Goal: Information Seeking & Learning: Understand process/instructions

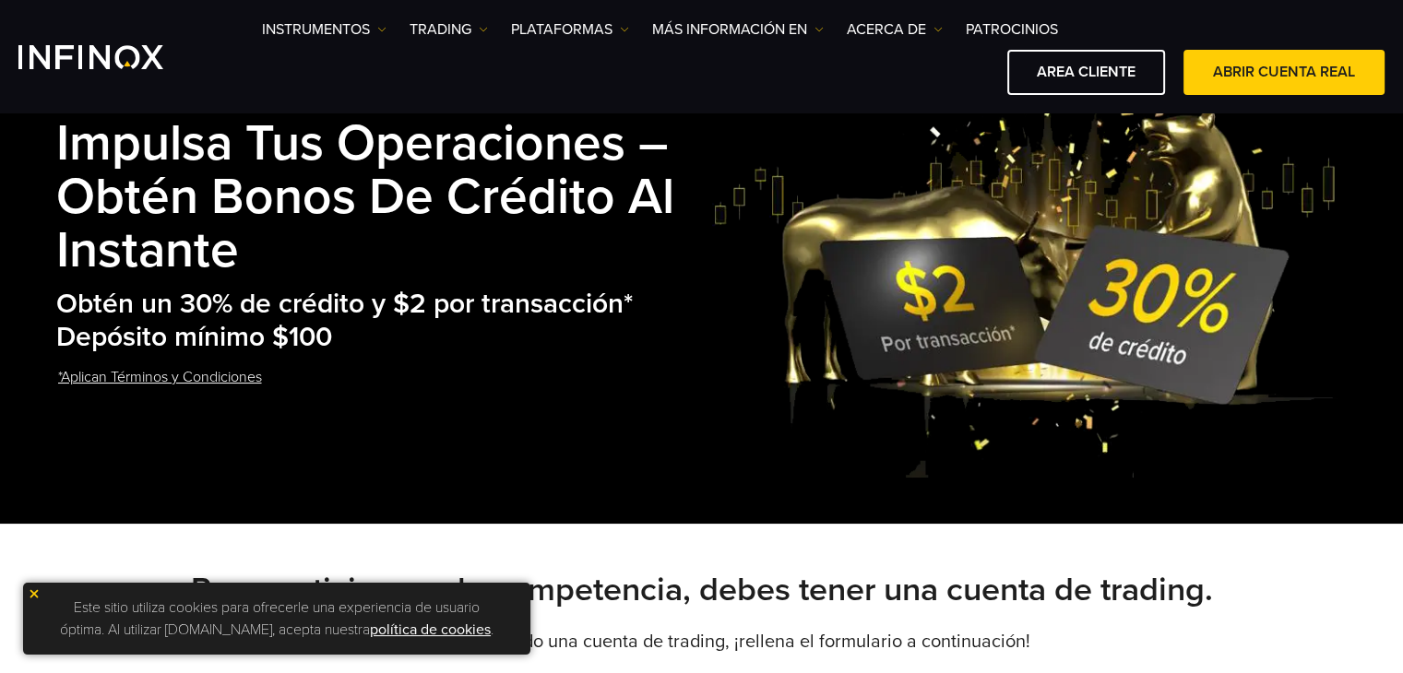
scroll to position [92, 0]
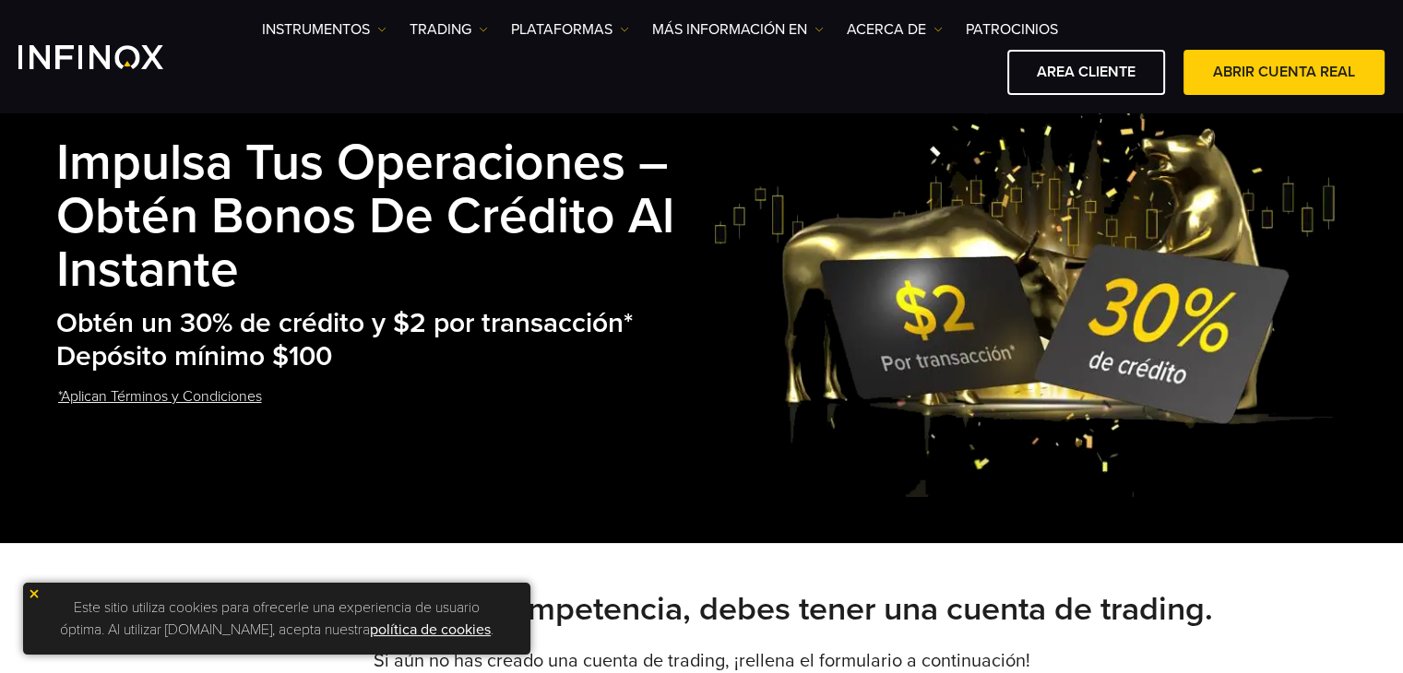
click at [33, 595] on img at bounding box center [34, 593] width 13 height 13
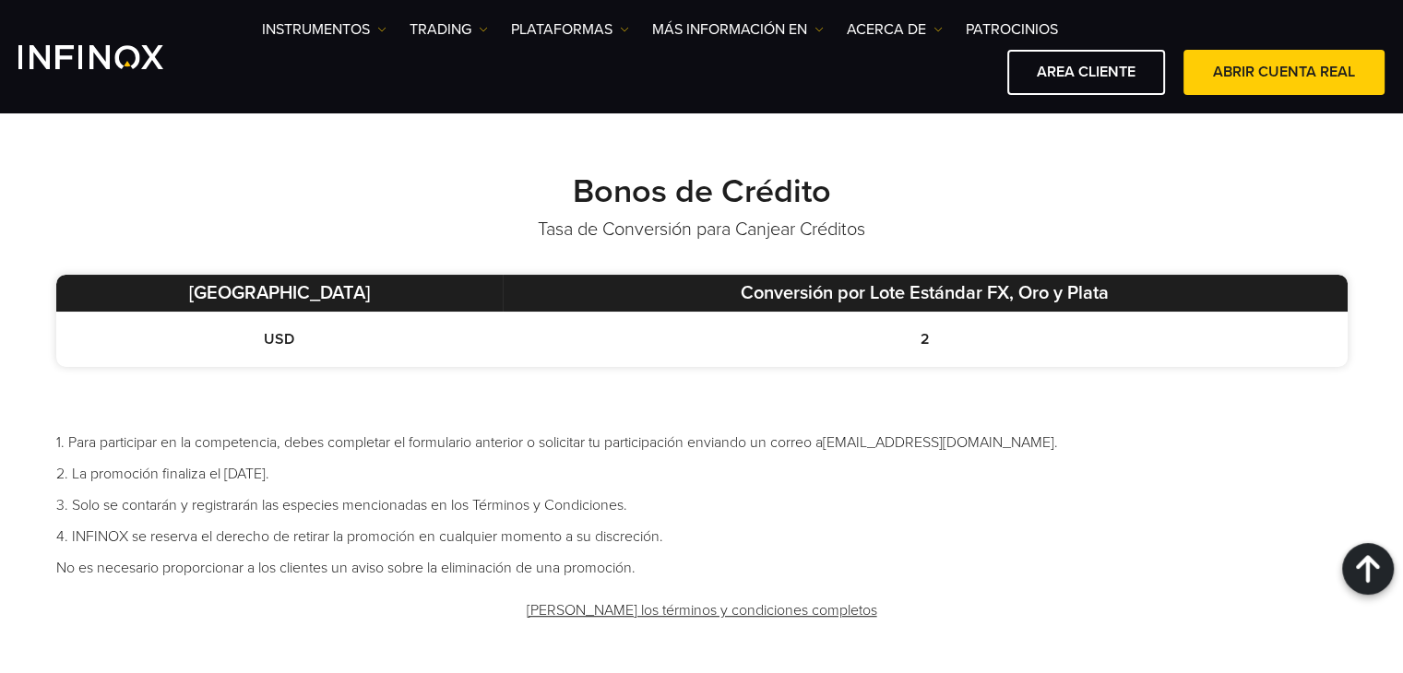
scroll to position [1014, 0]
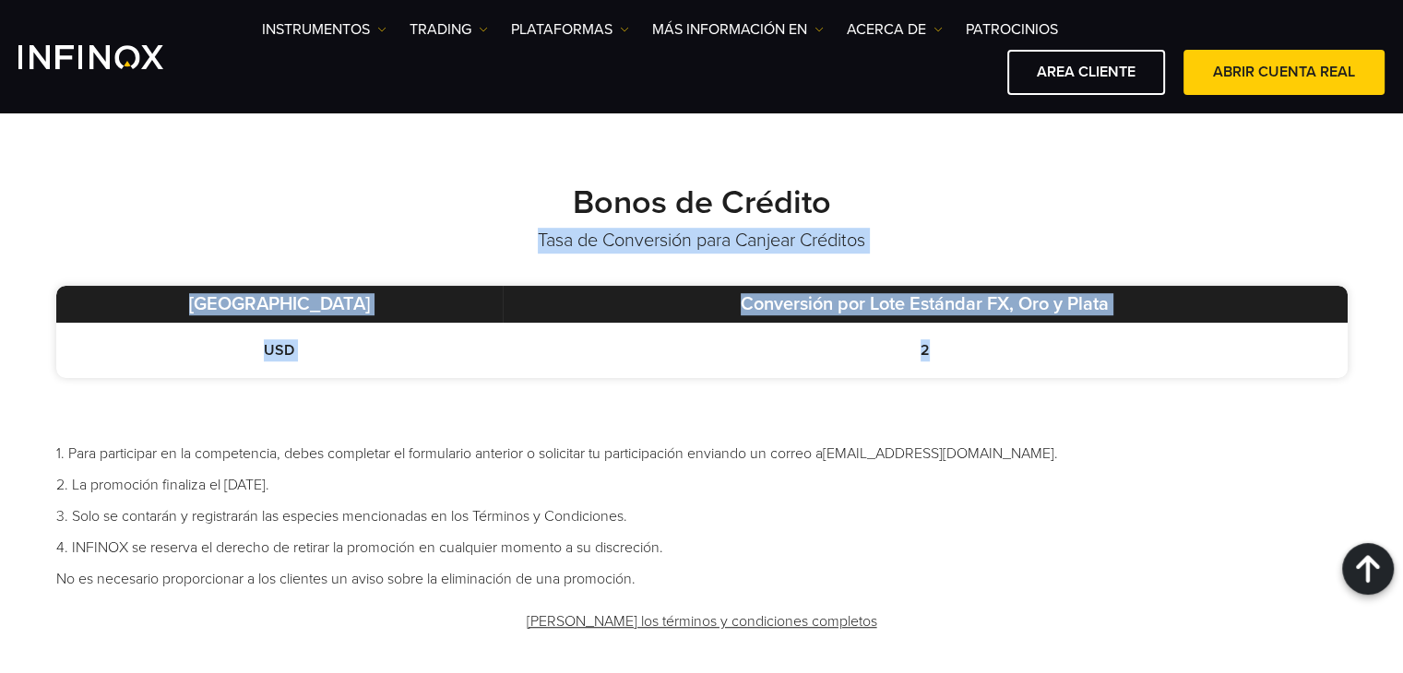
drag, startPoint x: 534, startPoint y: 240, endPoint x: 1045, endPoint y: 334, distance: 519.5
click at [1045, 334] on div "Bonos de Crédito Tasa de Conversión para Canjear Créditos Moneda Base Conversió…" at bounding box center [702, 417] width 1328 height 468
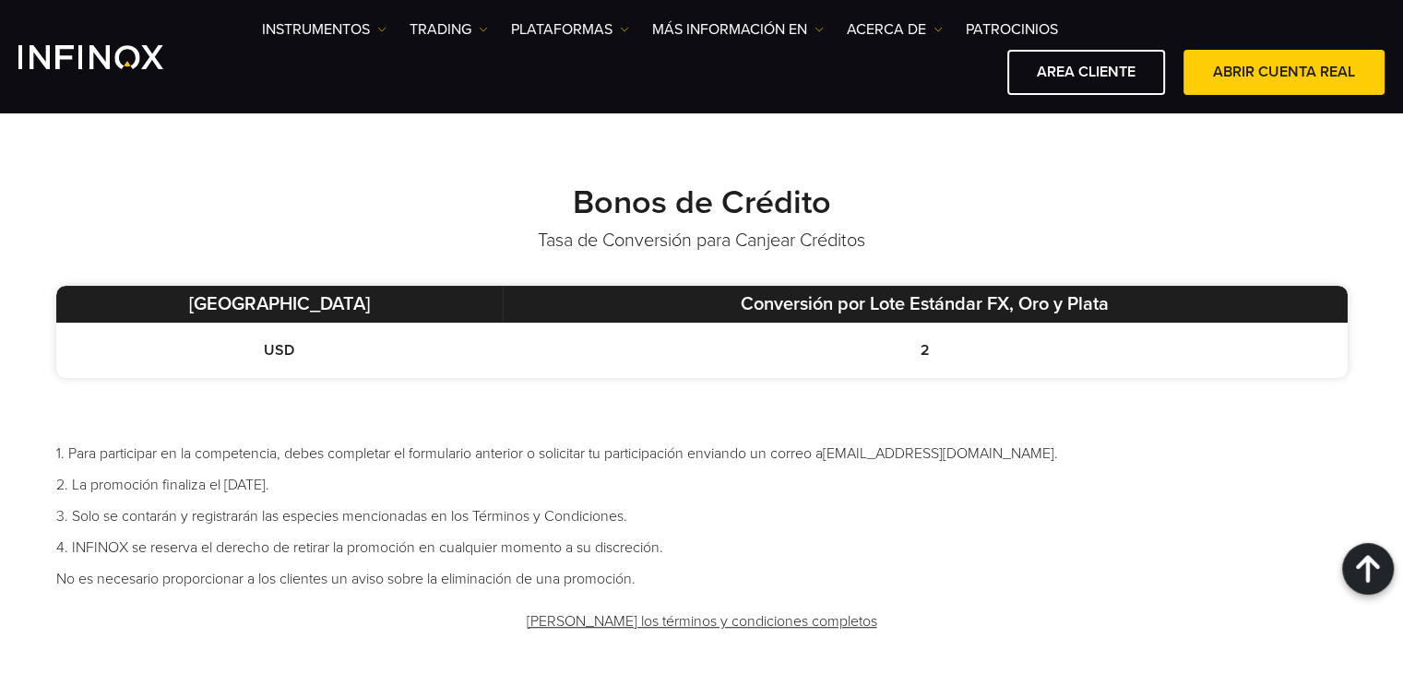
click at [1022, 443] on li "1. Para participar en la competencia, debes completar el formulario anterior o …" at bounding box center [701, 454] width 1291 height 22
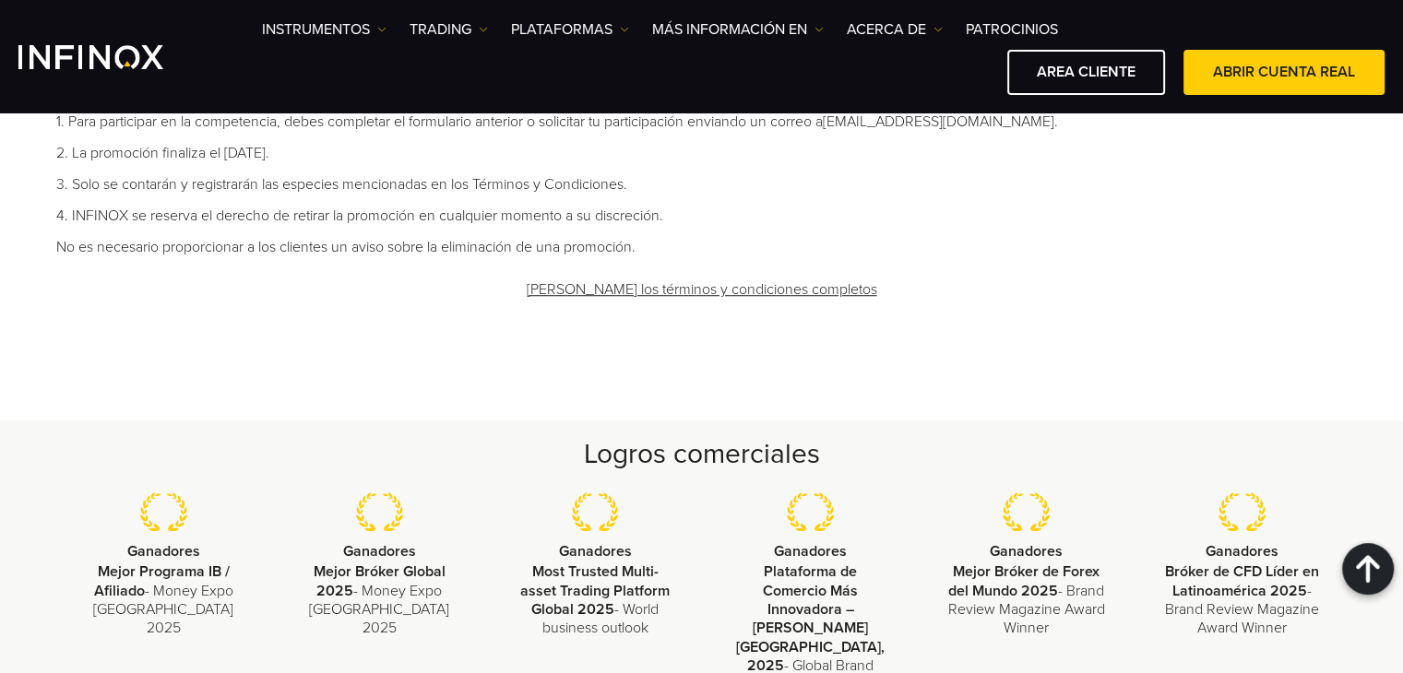
scroll to position [1383, 0]
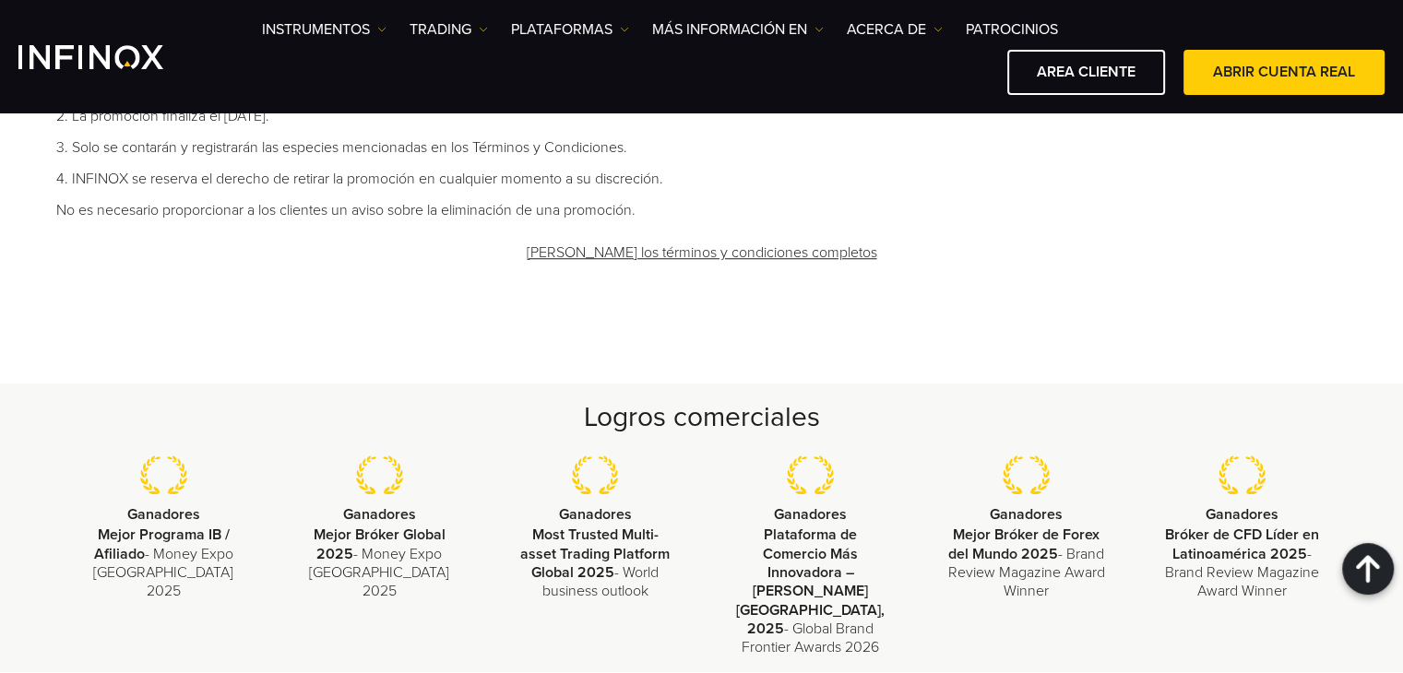
click at [708, 255] on link "[PERSON_NAME] los términos y condiciones completos" at bounding box center [702, 253] width 354 height 45
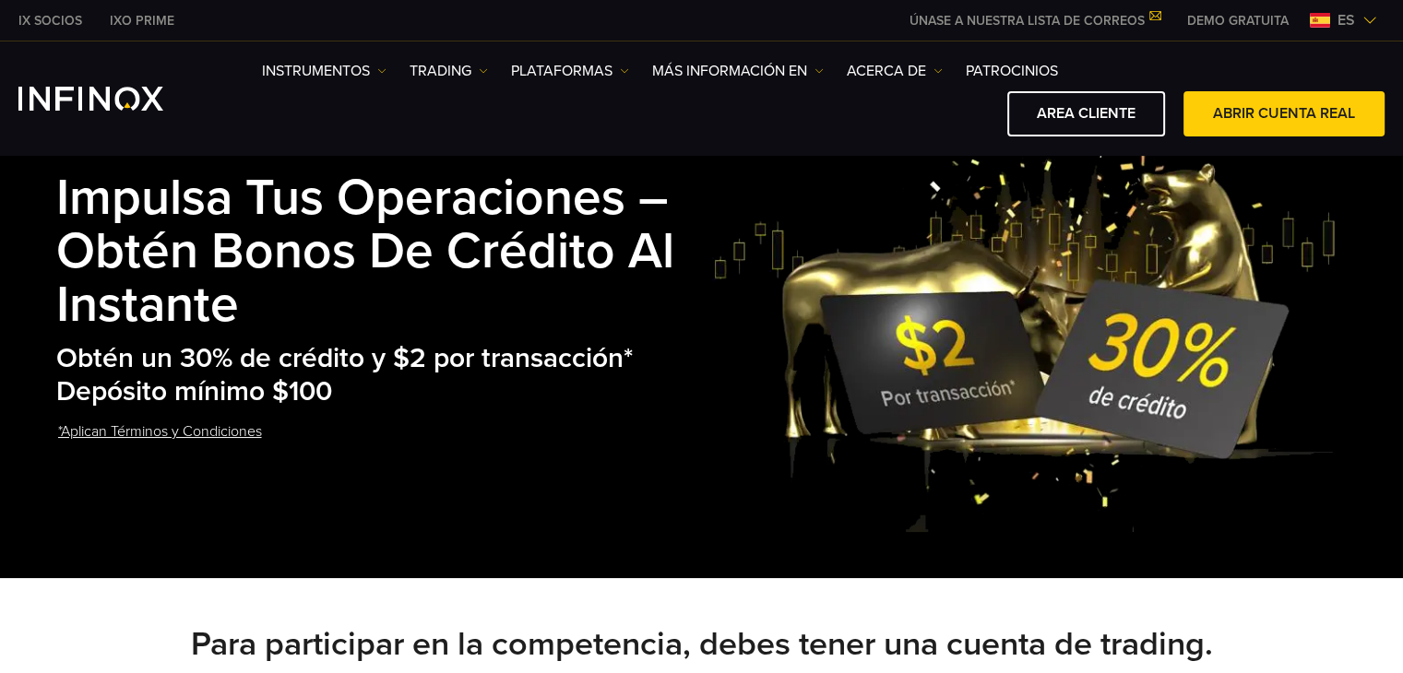
scroll to position [0, 0]
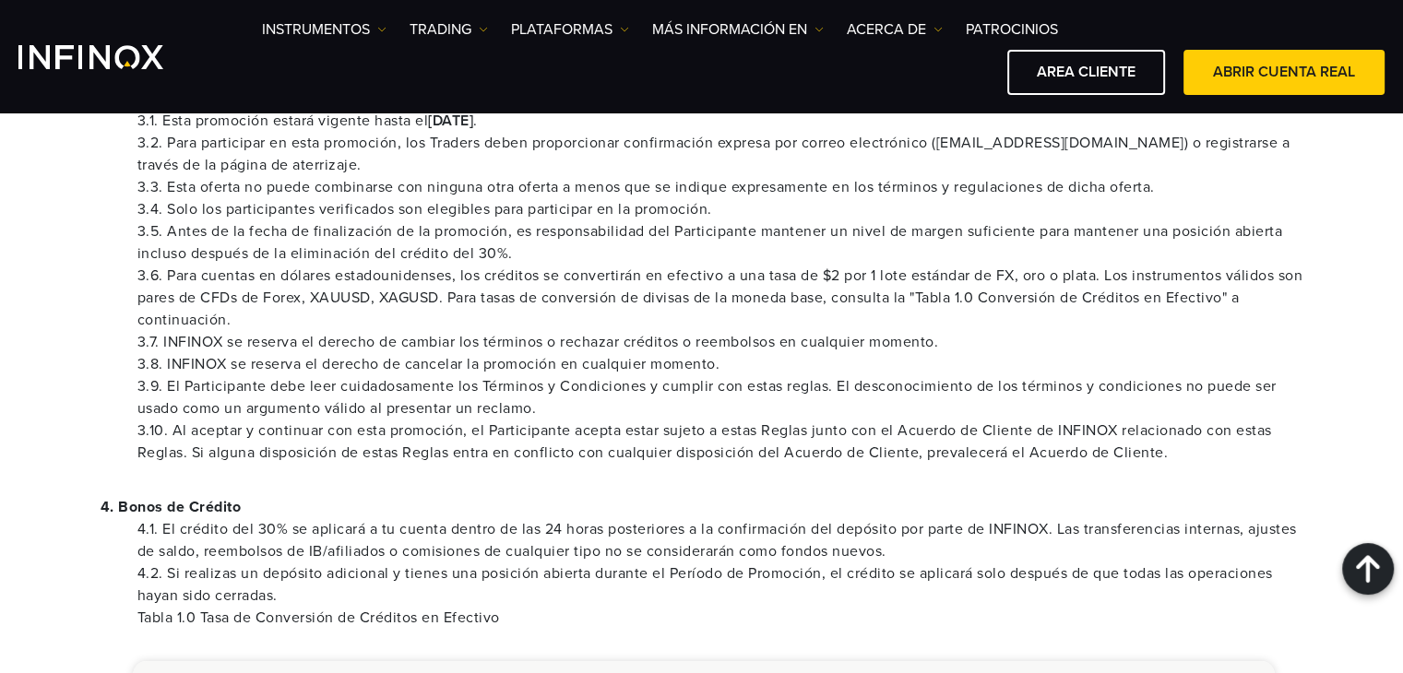
scroll to position [738, 0]
